Goal: Task Accomplishment & Management: Complete application form

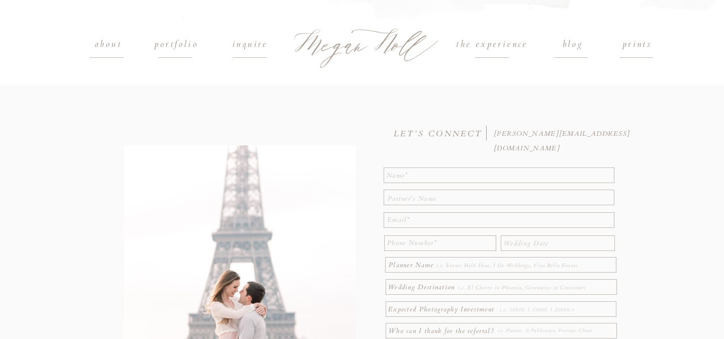
click at [180, 44] on h1 "portfolio" at bounding box center [176, 44] width 68 height 15
click at [401, 176] on textarea at bounding box center [500, 174] width 226 height 13
type textarea "[PERSON_NAME]"
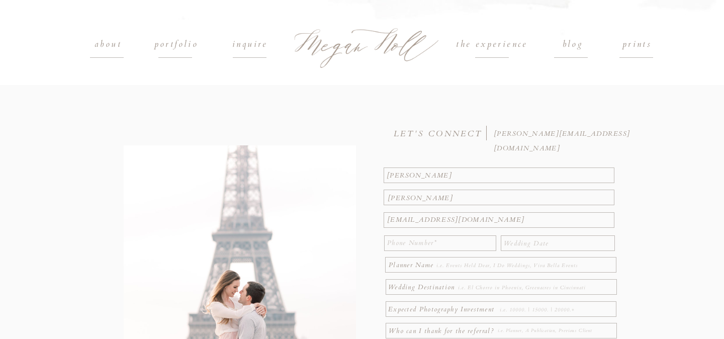
type textarea "[EMAIL_ADDRESS][DOMAIN_NAME]"
type textarea "5138897560"
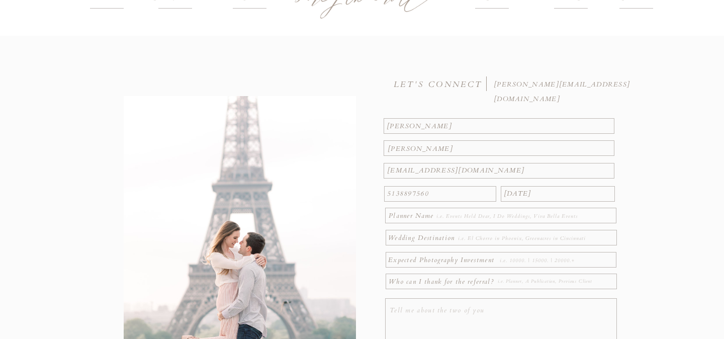
scroll to position [50, 0]
type textarea "[DATE]"
click at [480, 240] on textarea at bounding box center [530, 237] width 144 height 11
type textarea "[GEOGRAPHIC_DATA], [GEOGRAPHIC_DATA]"
click at [516, 263] on textarea at bounding box center [557, 259] width 115 height 11
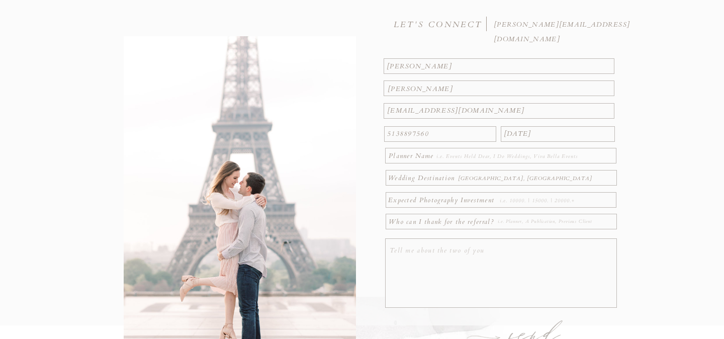
scroll to position [108, 0]
click at [501, 277] on textarea at bounding box center [503, 275] width 226 height 62
click at [506, 202] on textarea "$5000" at bounding box center [557, 201] width 115 height 11
type textarea "$5,000"
click at [506, 252] on textarea at bounding box center [503, 275] width 226 height 62
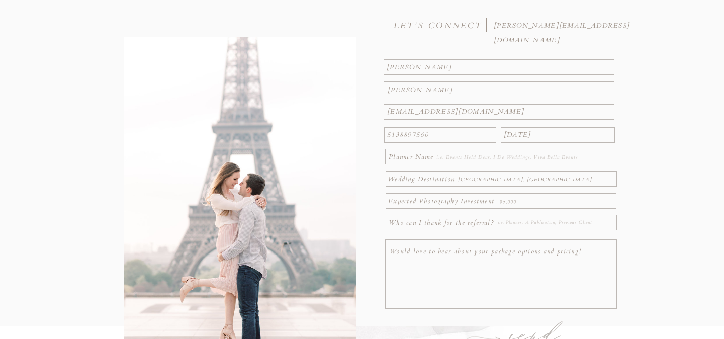
type textarea "Would love to hear about your package options and pricing!"
click at [391, 253] on textarea "Would love to hear about your package options and pricing!" at bounding box center [503, 275] width 226 height 62
click at [403, 253] on textarea "Would love to hear about your package options and pricing!" at bounding box center [503, 275] width 226 height 62
click at [404, 253] on textarea "Would love to hear about your package options and pricing!" at bounding box center [503, 275] width 226 height 62
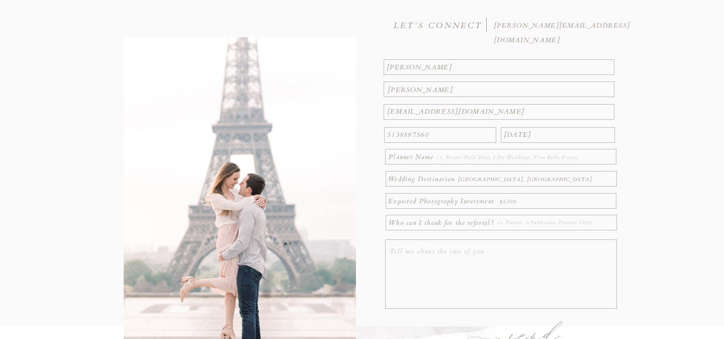
paste textarea "Would love to hear about your package options and pricing!"
click at [390, 252] on textarea "Would love to hear about your package options and pricing!" at bounding box center [503, 275] width 226 height 62
click at [475, 284] on textarea "[PERSON_NAME] and I haven't known each other long, but knew we were meant for e…" at bounding box center [503, 275] width 226 height 62
click at [595, 281] on textarea "[PERSON_NAME] and I haven't known each other long, but knew we were meant for e…" at bounding box center [503, 275] width 226 height 62
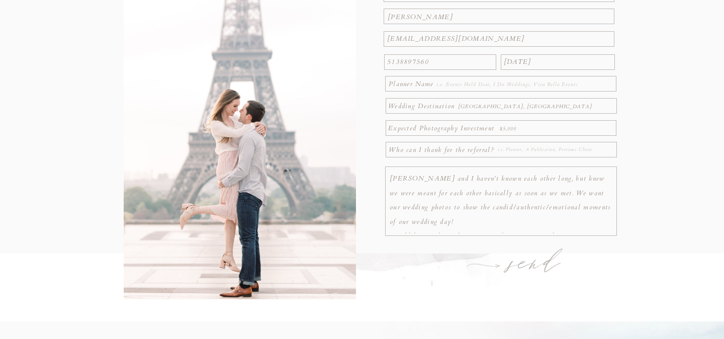
scroll to position [193, 0]
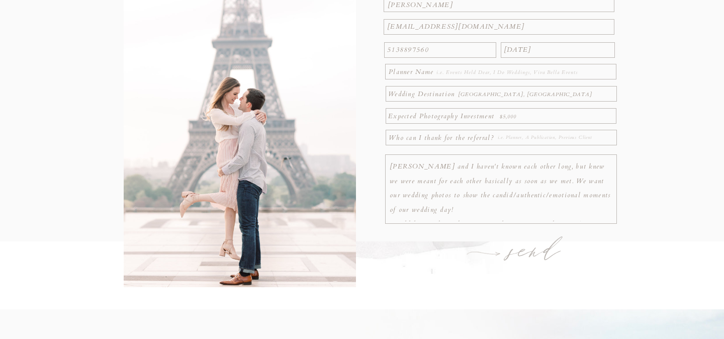
click at [412, 215] on textarea "[PERSON_NAME] and I haven't known each other long, but knew we were meant for e…" at bounding box center [503, 190] width 226 height 62
click at [434, 219] on textarea "[PERSON_NAME] and I haven't known each other long, but knew we were meant for e…" at bounding box center [503, 190] width 226 height 62
click at [439, 215] on textarea "[PERSON_NAME] and I haven't known each other long, but knew we were meant for e…" at bounding box center [503, 190] width 226 height 62
click at [390, 217] on textarea "[PERSON_NAME] and I haven't known each other long, but knew we were meant for e…" at bounding box center [503, 190] width 226 height 62
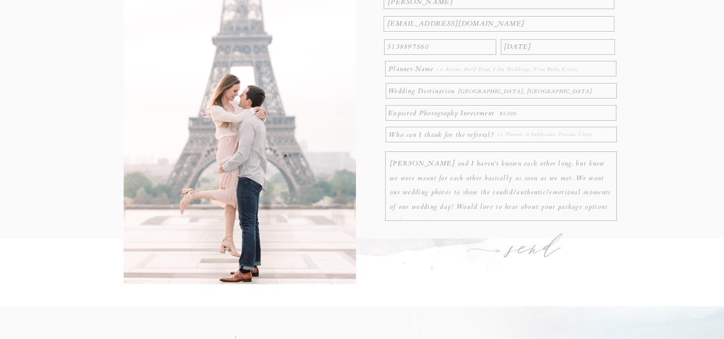
scroll to position [221, 0]
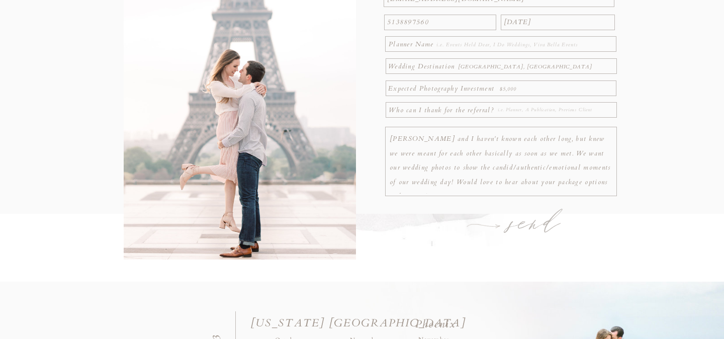
click at [428, 192] on textarea "[PERSON_NAME] and I haven't known each other long, but knew we were meant for e…" at bounding box center [503, 163] width 226 height 62
click at [396, 192] on textarea "[PERSON_NAME] and I haven't known each other long, but knew we were meant for e…" at bounding box center [503, 163] width 226 height 62
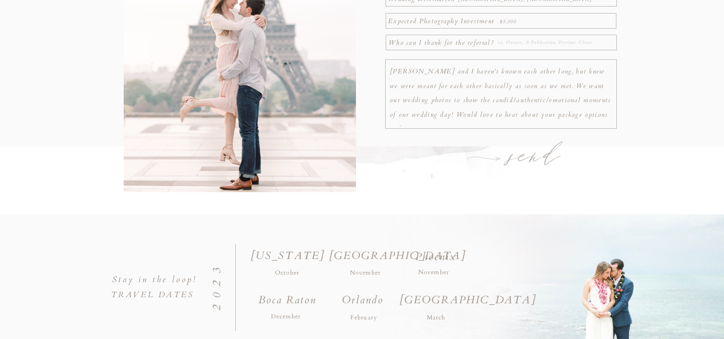
scroll to position [314, 0]
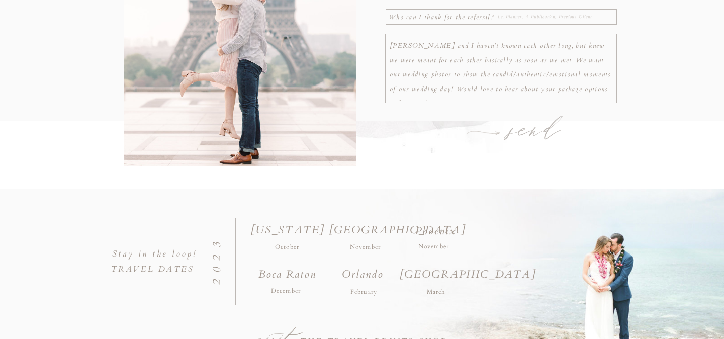
click at [605, 91] on textarea "[PERSON_NAME] and I haven't known each other long, but knew we were meant for e…" at bounding box center [503, 70] width 226 height 62
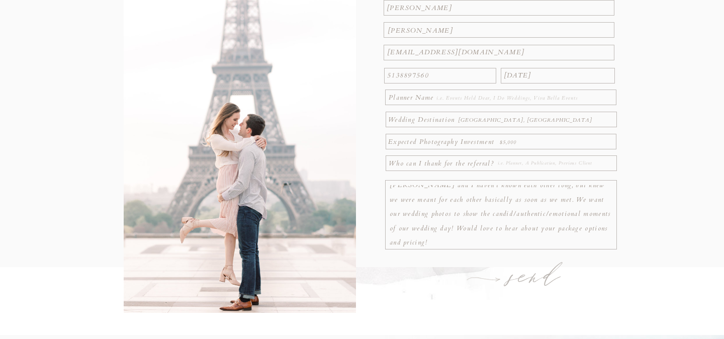
type textarea "[PERSON_NAME] and I haven't known each other long, but knew we were meant for e…"
click at [525, 277] on h1 "send" at bounding box center [535, 277] width 78 height 35
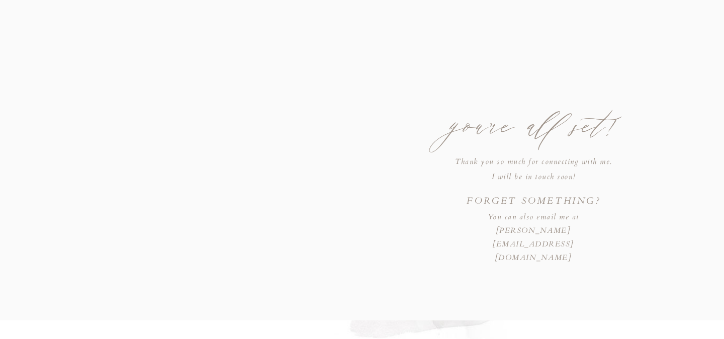
scroll to position [0, 0]
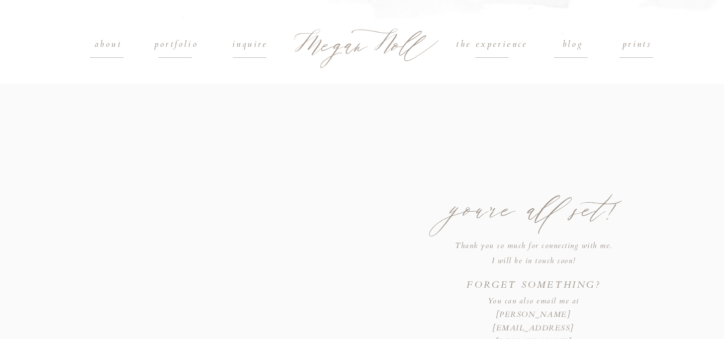
click at [177, 50] on h1 "portfolio" at bounding box center [176, 44] width 68 height 15
